Goal: Find specific page/section: Find specific page/section

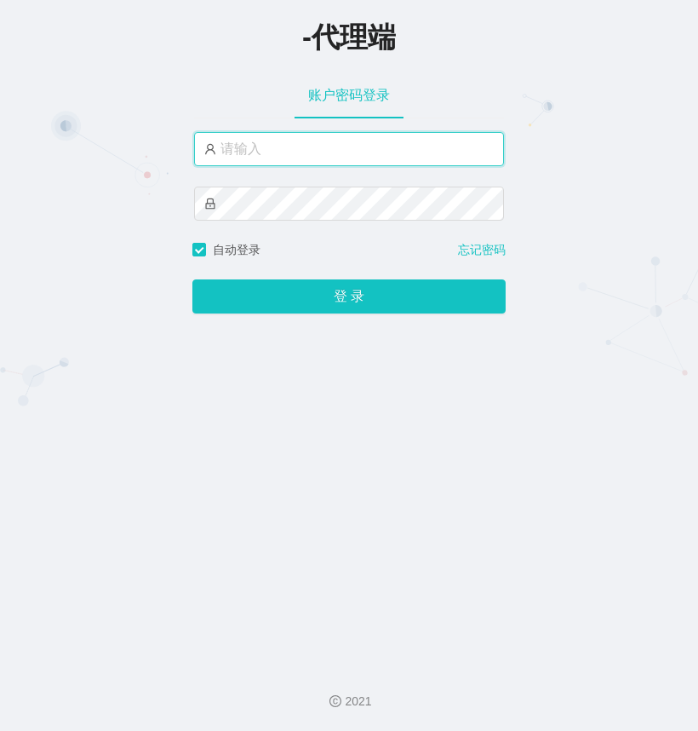
click at [255, 156] on input "text" at bounding box center [349, 149] width 310 height 34
type input "duoduo666"
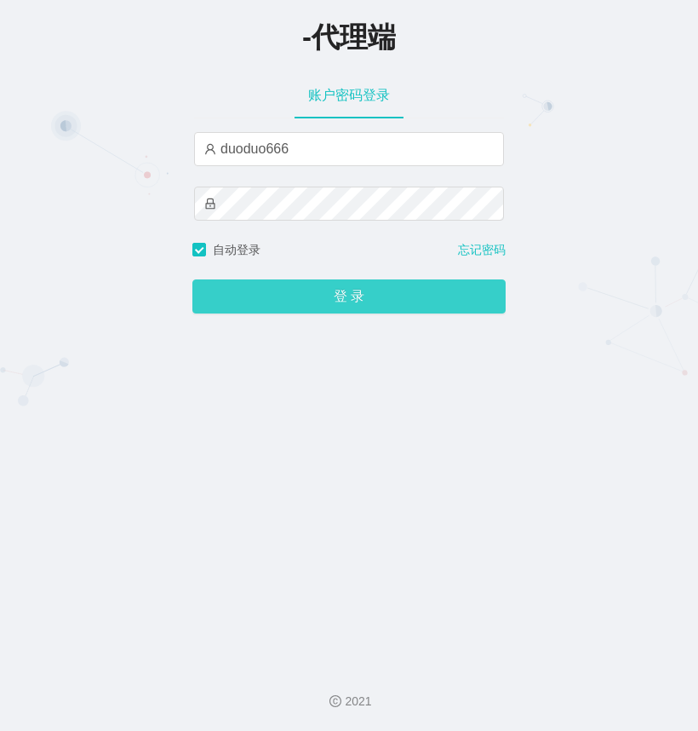
click at [344, 297] on button "登 录" at bounding box center [348, 296] width 313 height 34
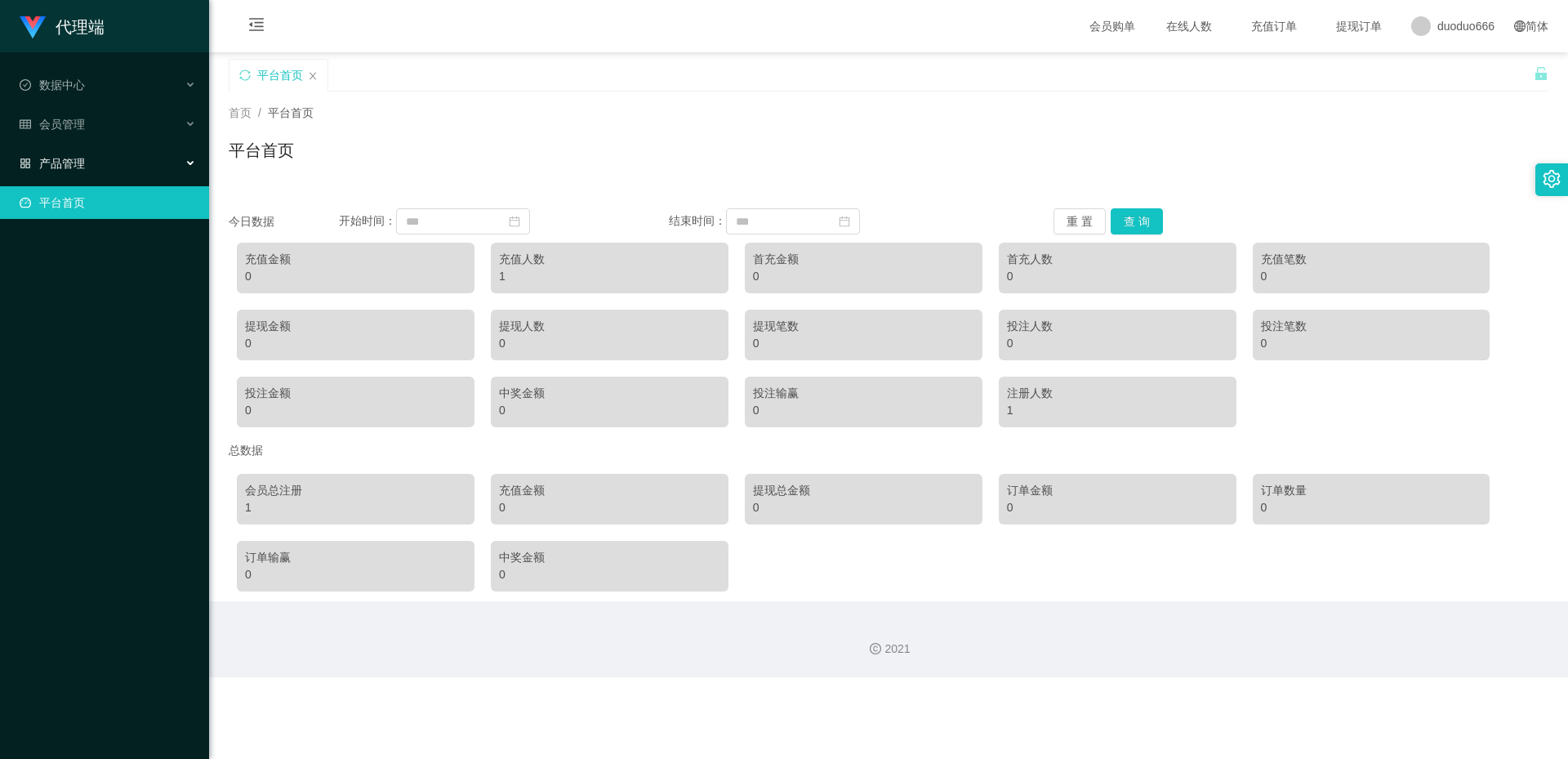
click at [84, 154] on div "产品管理" at bounding box center [105, 163] width 209 height 33
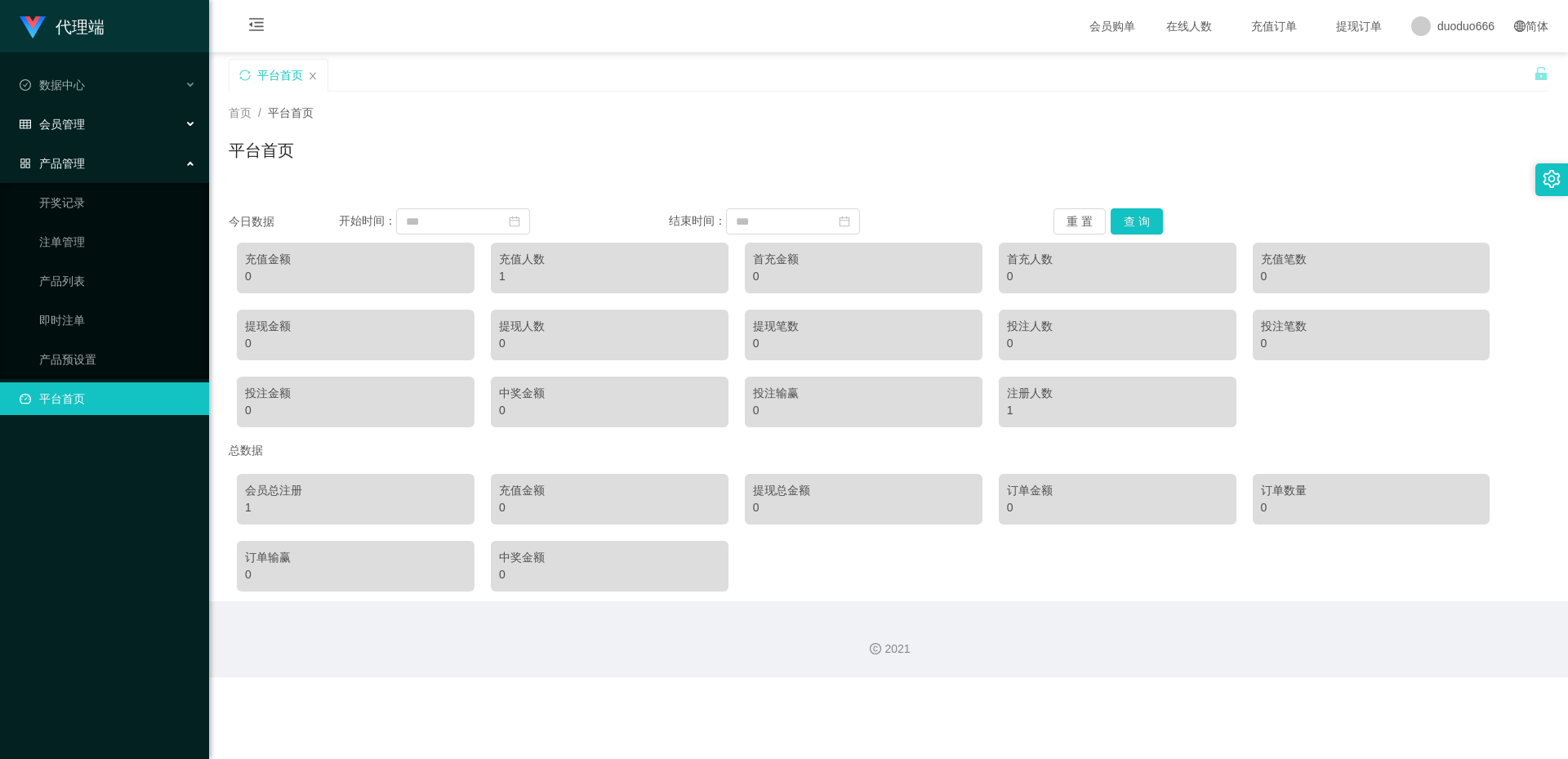
click at [81, 124] on span "会员管理" at bounding box center [52, 125] width 65 height 13
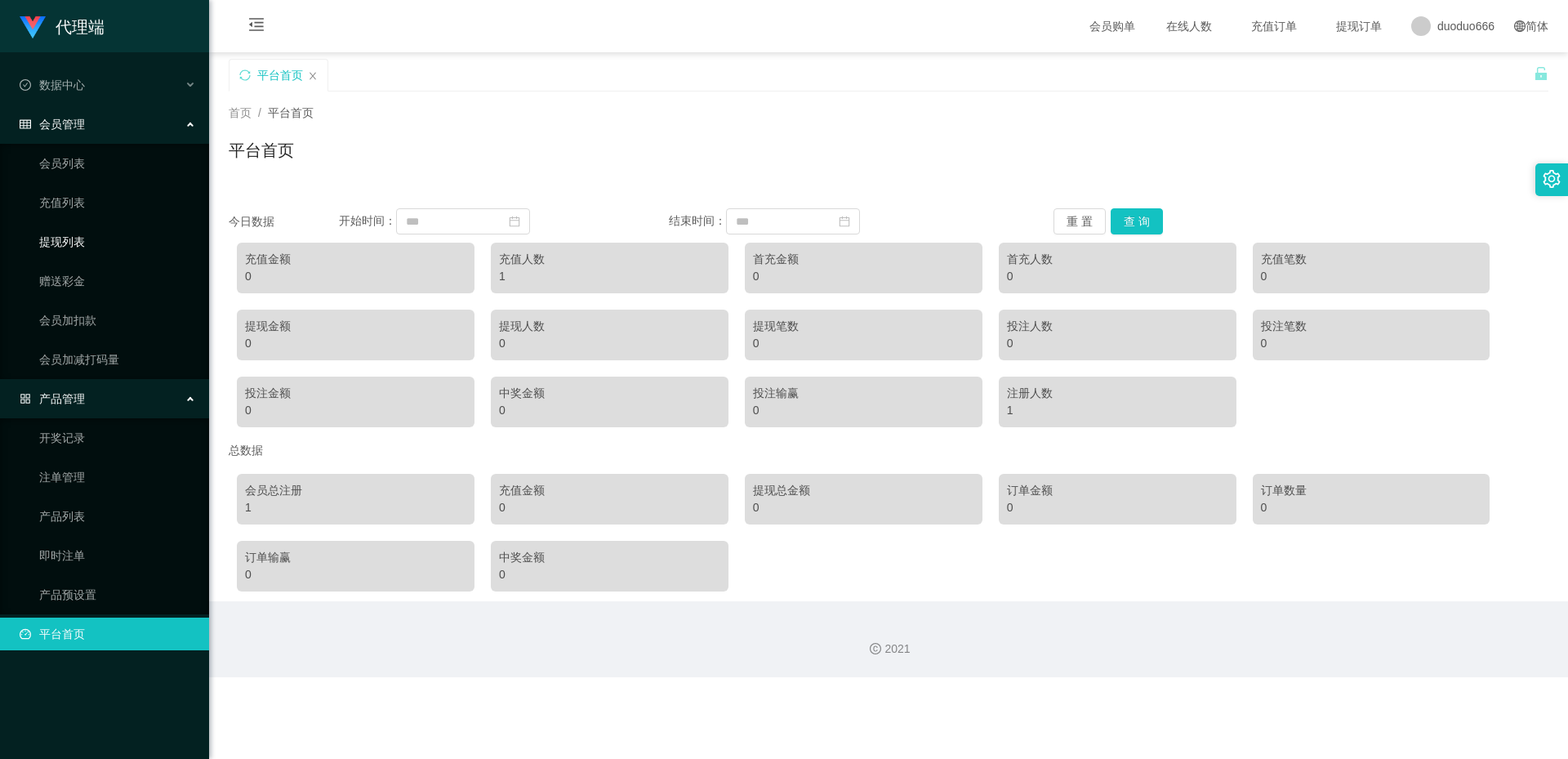
click at [58, 229] on link "提现列表" at bounding box center [117, 242] width 156 height 33
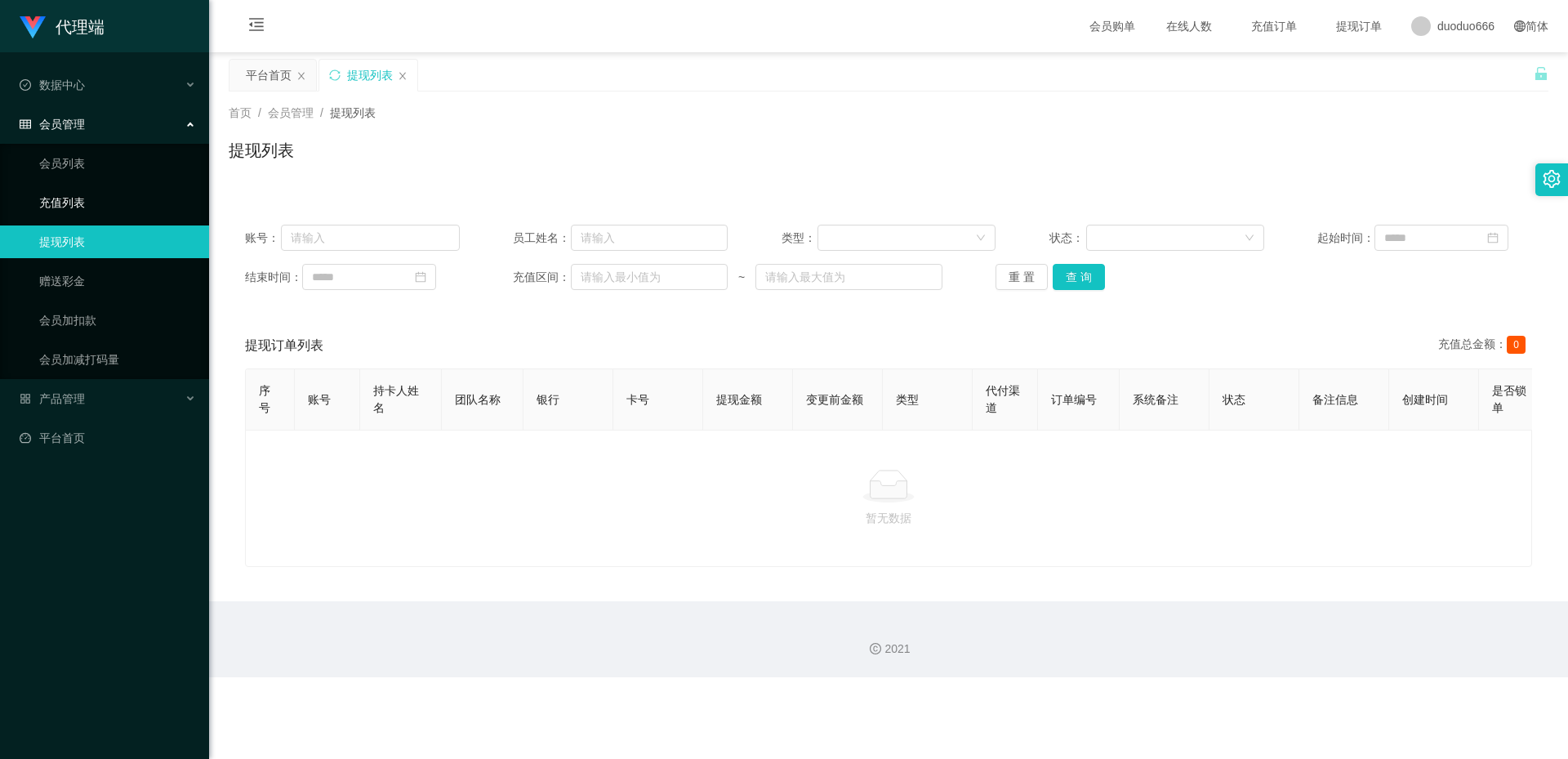
click at [78, 190] on link "充值列表" at bounding box center [117, 202] width 156 height 33
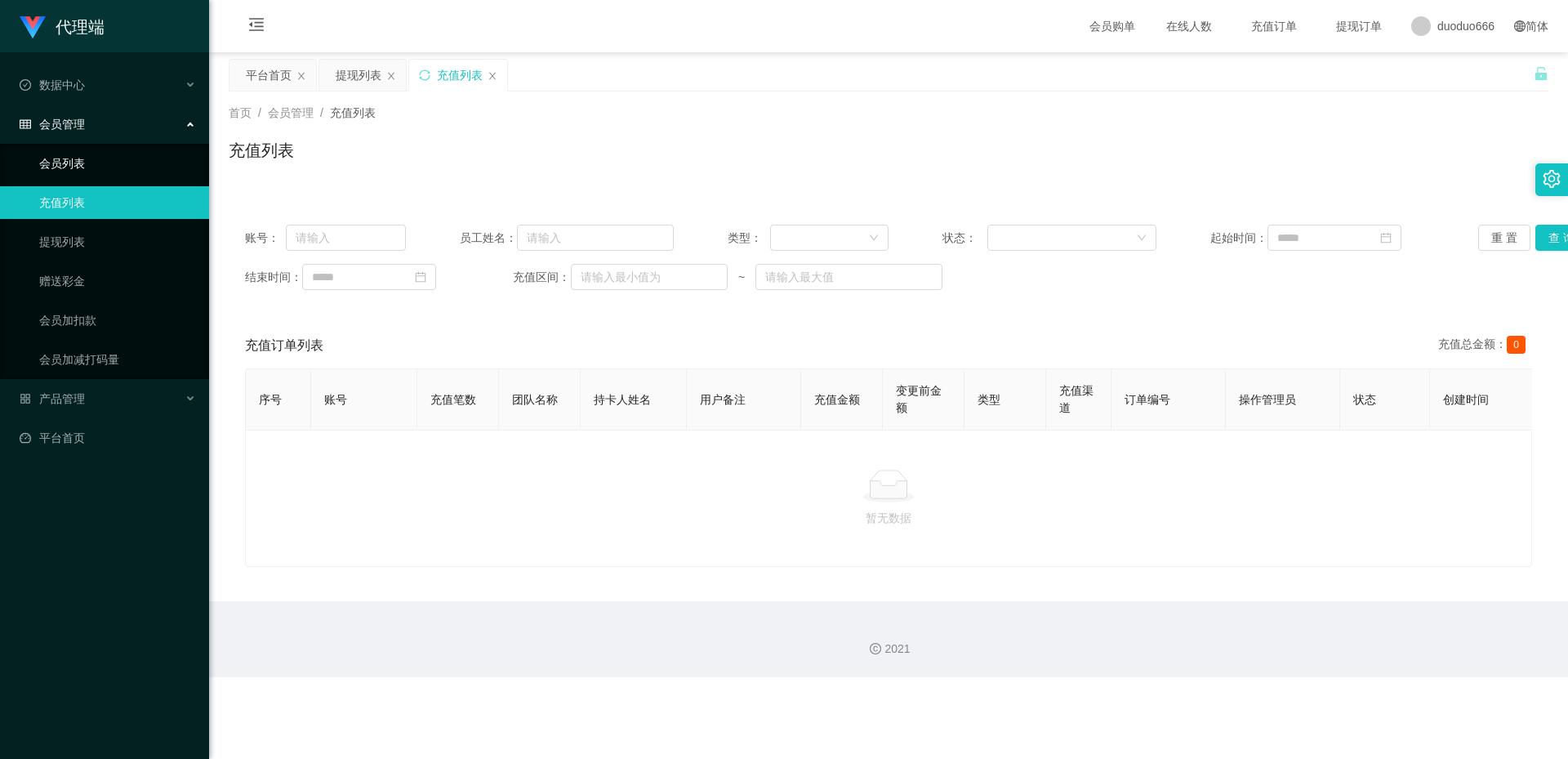
click at [68, 161] on link "会员列表" at bounding box center [117, 163] width 156 height 33
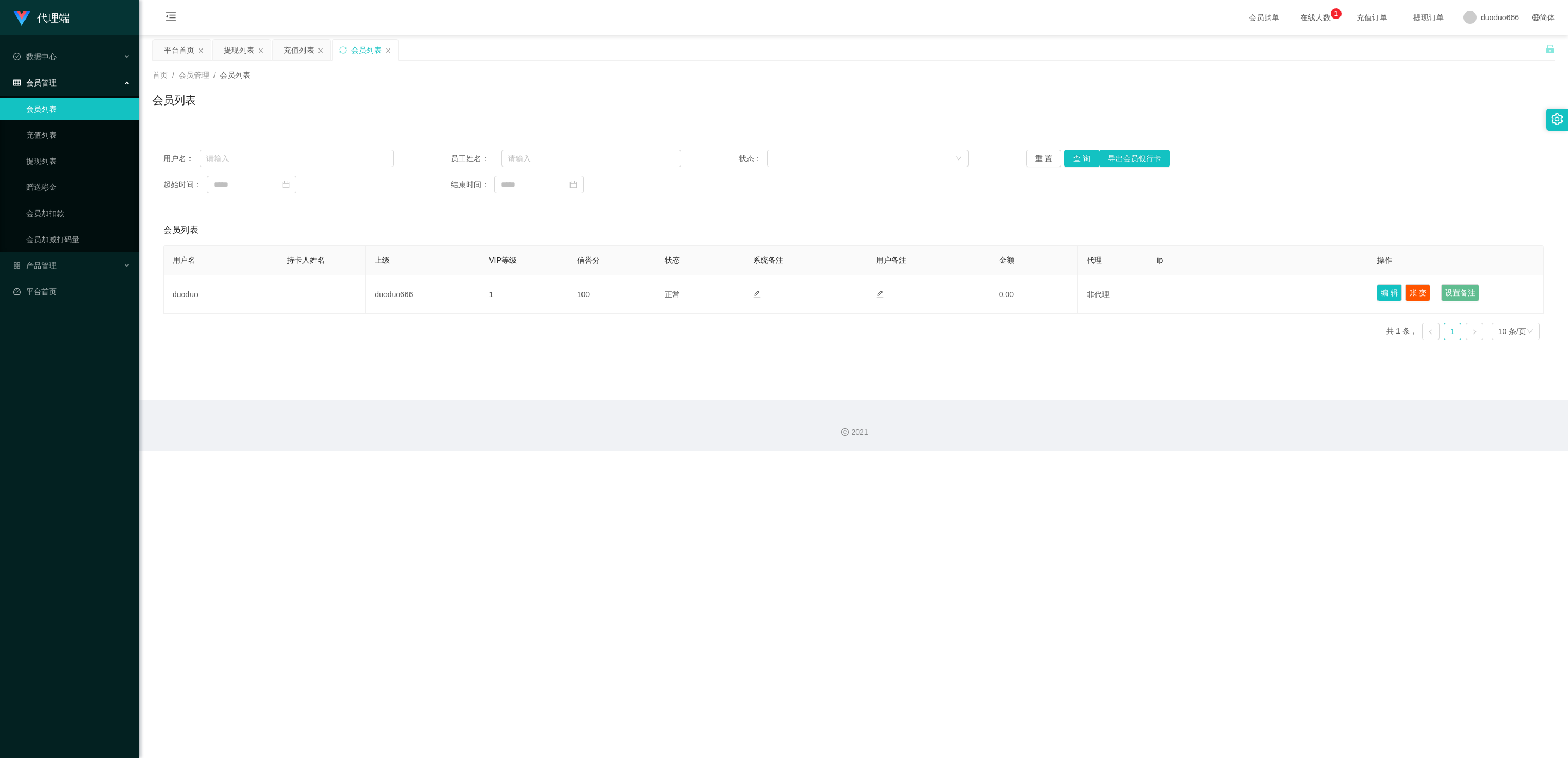
drag, startPoint x: 196, startPoint y: 4, endPoint x: 842, endPoint y: 88, distance: 651.4
click at [446, 95] on div "会员列表" at bounding box center [854, 104] width 1403 height 25
